Goal: Task Accomplishment & Management: Manage account settings

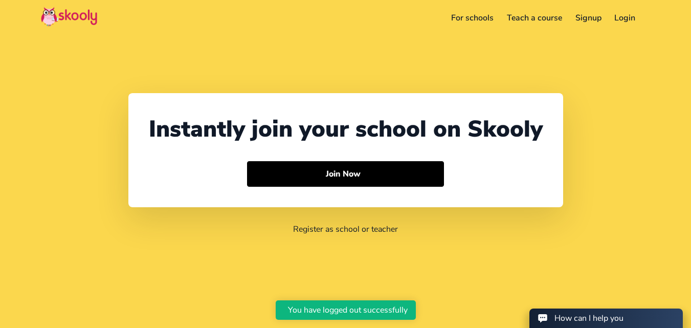
select select "91"
select select "[GEOGRAPHIC_DATA]"
select select "[GEOGRAPHIC_DATA]/[GEOGRAPHIC_DATA]"
click at [615, 17] on link "Login" at bounding box center [611, 18] width 34 height 16
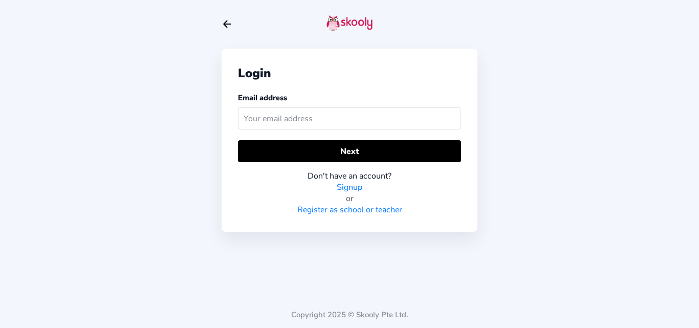
click at [261, 111] on input "text" at bounding box center [349, 118] width 223 height 22
type input "[EMAIL_ADDRESS][DOMAIN_NAME]"
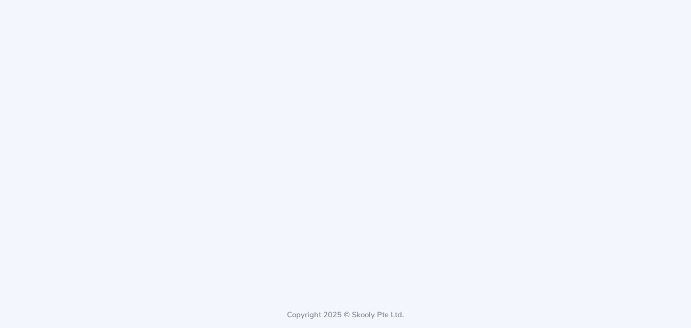
select select "91"
select select "[GEOGRAPHIC_DATA]"
select select "[GEOGRAPHIC_DATA]/[GEOGRAPHIC_DATA]"
